Goal: Find specific fact: Find specific fact

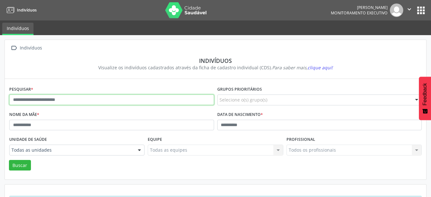
click at [123, 98] on input "text" at bounding box center [111, 99] width 205 height 11
click at [9, 160] on button "Buscar" at bounding box center [20, 165] width 22 height 11
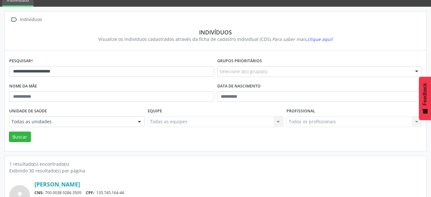
scroll to position [64, 0]
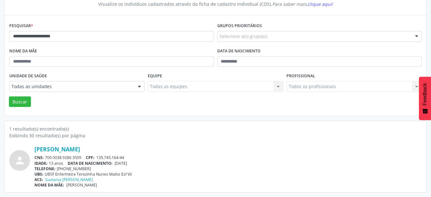
click at [77, 156] on div "CNS: 700 0038 9286 3509 CPF: 135.745.164-44" at bounding box center [227, 157] width 387 height 5
drag, startPoint x: 98, startPoint y: 157, endPoint x: 160, endPoint y: 158, distance: 61.6
click at [160, 158] on div "CNS: 700 0038 9286 3509 CPF: 135.745.164-44" at bounding box center [227, 157] width 387 height 5
copy span "135.745.164-44"
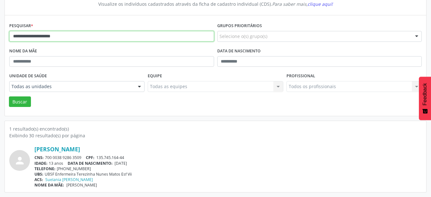
click at [87, 34] on input "**********" at bounding box center [111, 36] width 205 height 11
click at [9, 96] on button "Buscar" at bounding box center [20, 101] width 22 height 11
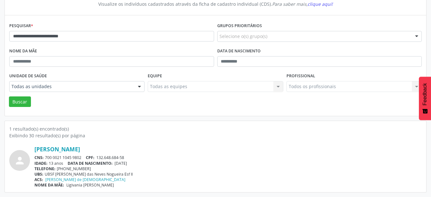
drag, startPoint x: 117, startPoint y: 163, endPoint x: 160, endPoint y: 163, distance: 43.4
click at [160, 163] on div "IDADE: 13 anos DATA DE NASCIMENTO: [DEMOGRAPHIC_DATA]" at bounding box center [227, 163] width 387 height 5
click at [143, 158] on div "CNS: 700 0021 1045 9802 CPF: 132.648.684-58" at bounding box center [227, 157] width 387 height 5
drag, startPoint x: 98, startPoint y: 158, endPoint x: 150, endPoint y: 158, distance: 52.3
click at [150, 158] on div "CNS: 700 0021 1045 9802 CPF: 132.648.684-58" at bounding box center [227, 157] width 387 height 5
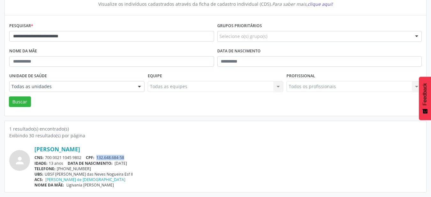
copy span "132.648.684-58"
drag, startPoint x: 117, startPoint y: 162, endPoint x: 149, endPoint y: 164, distance: 32.3
click at [149, 164] on div "IDADE: 13 anos DATA DE NASCIMENTO: [DEMOGRAPHIC_DATA]" at bounding box center [227, 163] width 387 height 5
copy span "[DATE]"
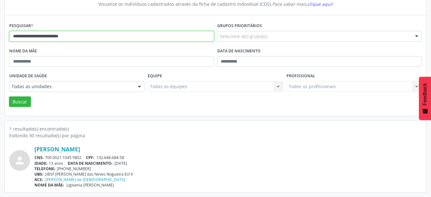
click at [91, 41] on input "**********" at bounding box center [111, 36] width 205 height 11
click at [92, 41] on input "**********" at bounding box center [111, 36] width 205 height 11
click at [9, 96] on button "Buscar" at bounding box center [20, 101] width 22 height 11
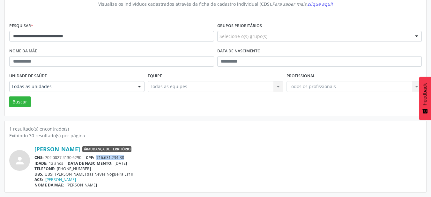
drag, startPoint x: 98, startPoint y: 157, endPoint x: 146, endPoint y: 158, distance: 48.2
click at [146, 158] on div "CNS: 702 0027 4130 6290 CPF: 716.631.234-38" at bounding box center [227, 157] width 387 height 5
copy span "716.631.234-38"
drag, startPoint x: 116, startPoint y: 162, endPoint x: 165, endPoint y: 163, distance: 48.8
click at [165, 163] on div "IDADE: 13 anos DATA DE NASCIMENTO: [DEMOGRAPHIC_DATA]" at bounding box center [227, 163] width 387 height 5
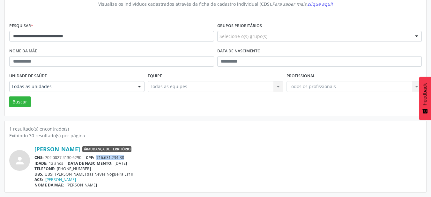
copy span "[DATE]"
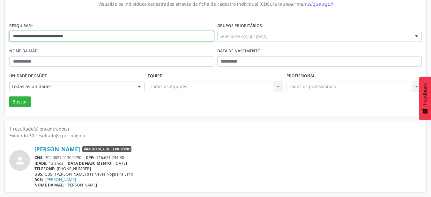
click at [104, 32] on input "**********" at bounding box center [111, 36] width 205 height 11
type input "**********"
click at [9, 96] on button "Buscar" at bounding box center [20, 101] width 22 height 11
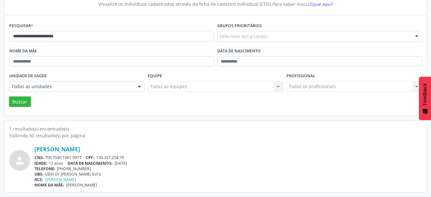
drag, startPoint x: 116, startPoint y: 162, endPoint x: 194, endPoint y: 166, distance: 77.3
click at [193, 166] on div "[PERSON_NAME] CNS: 700 7049 1061 0977 CPF: 130.327.254-70 IDADE: 13 anos DATA D…" at bounding box center [227, 167] width 387 height 42
click at [167, 158] on div "CNS: 700 7049 1061 0977 CPF: 130.327.254-70" at bounding box center [227, 157] width 387 height 5
drag, startPoint x: 98, startPoint y: 158, endPoint x: 142, endPoint y: 157, distance: 44.4
click at [142, 157] on div "CNS: 700 7049 1061 0977 CPF: 130.327.254-70" at bounding box center [227, 157] width 387 height 5
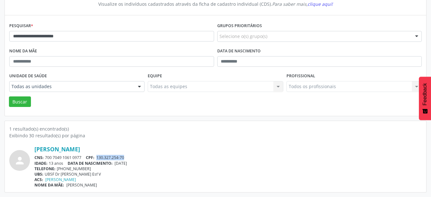
copy span "130.327.254-70"
drag, startPoint x: 116, startPoint y: 164, endPoint x: 145, endPoint y: 165, distance: 28.7
click at [145, 165] on div "IDADE: 13 anos DATA DE NASCIMENTO: [DEMOGRAPHIC_DATA]" at bounding box center [227, 163] width 387 height 5
copy span "[DATE]"
